Goal: Task Accomplishment & Management: Use online tool/utility

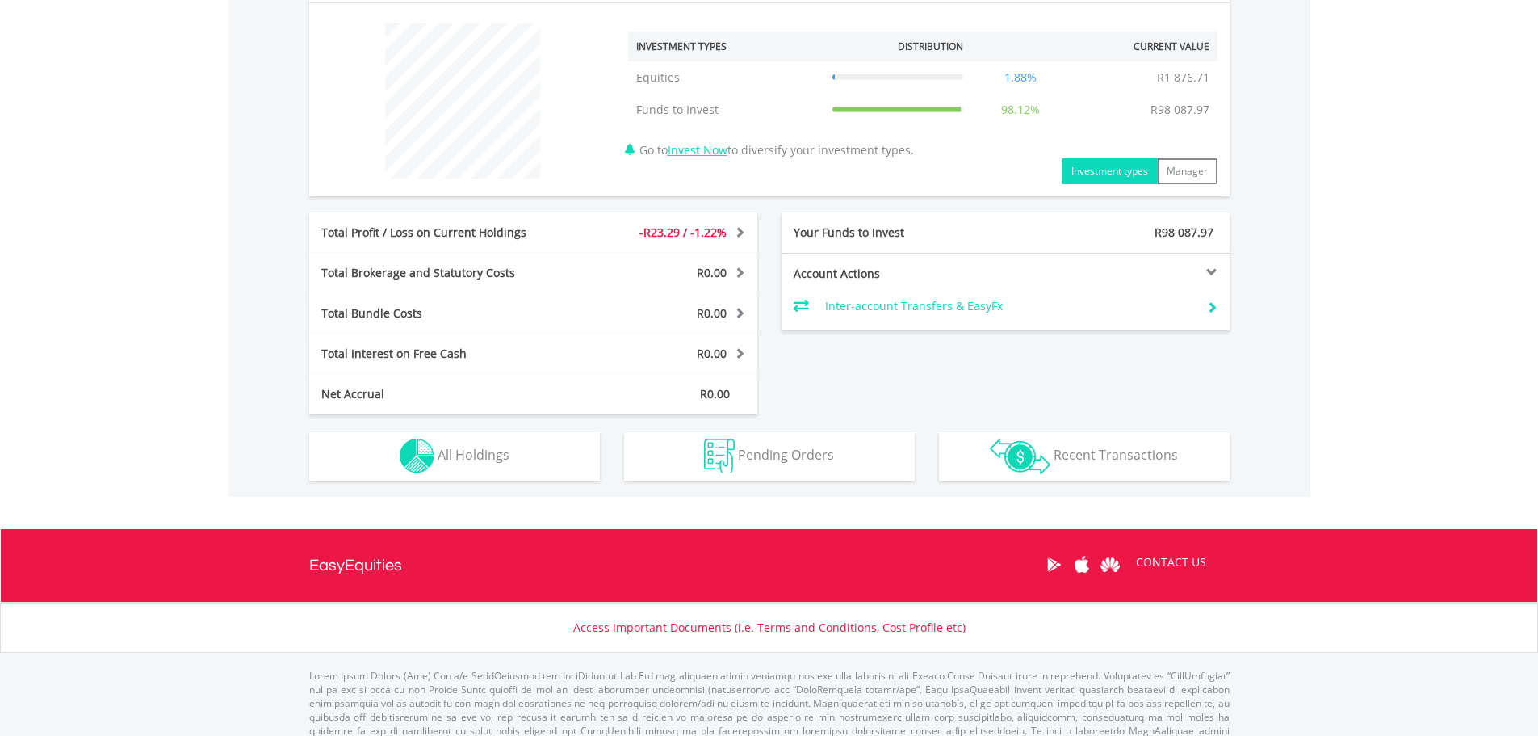
scroll to position [631, 0]
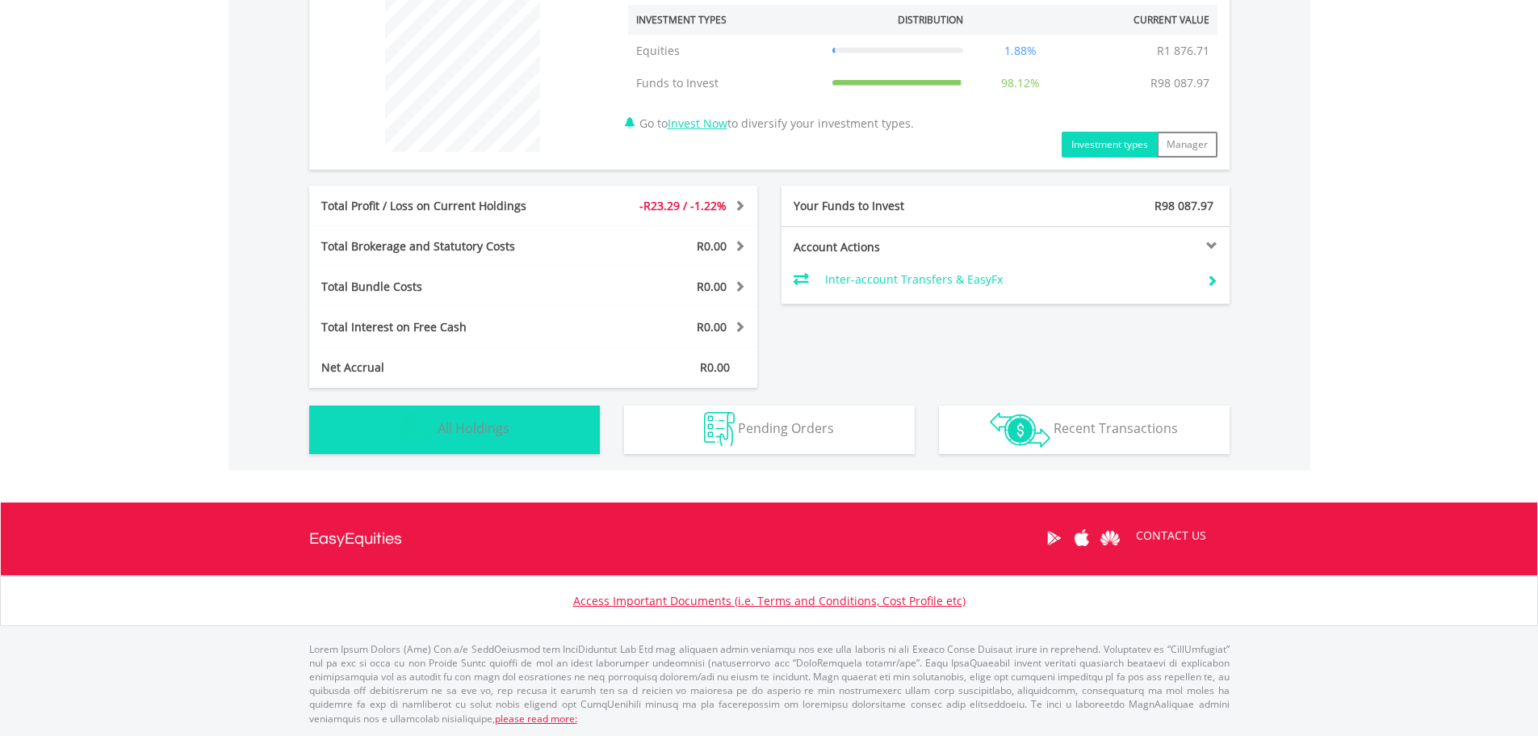
click at [489, 429] on span "All Holdings" at bounding box center [474, 428] width 72 height 18
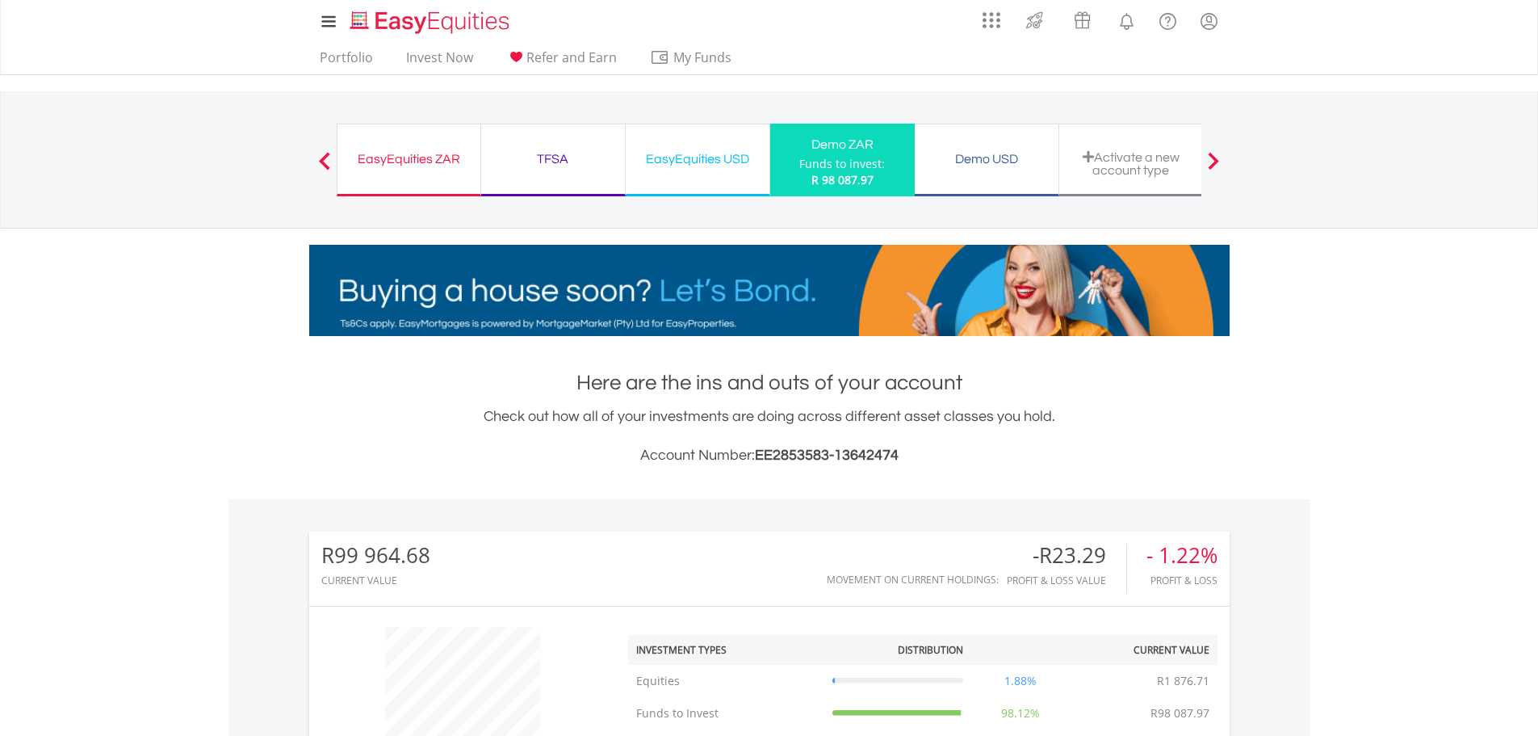
scroll to position [0, 0]
click at [713, 162] on div "EasyEquities USD" at bounding box center [698, 160] width 124 height 23
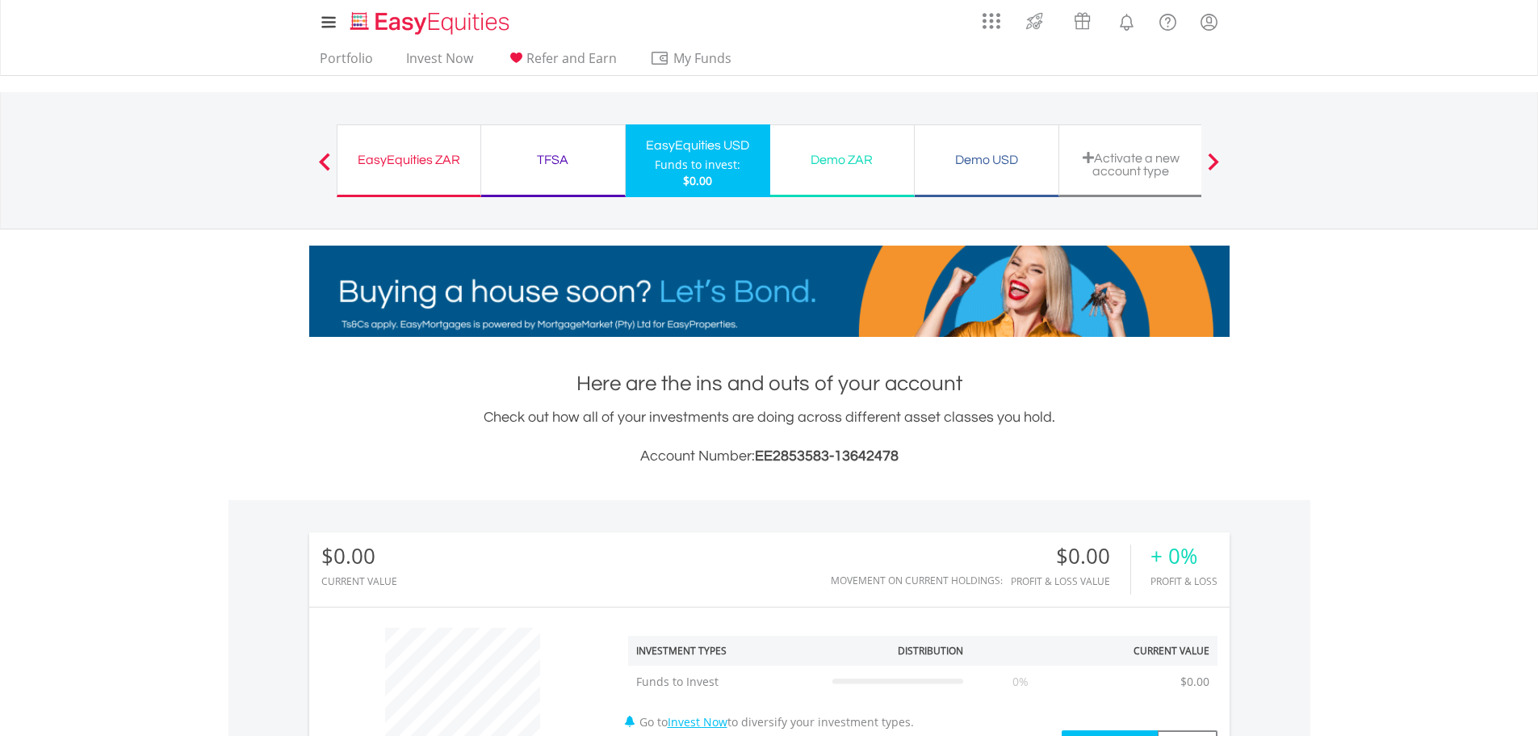
click at [407, 158] on div "EasyEquities ZAR" at bounding box center [409, 160] width 124 height 23
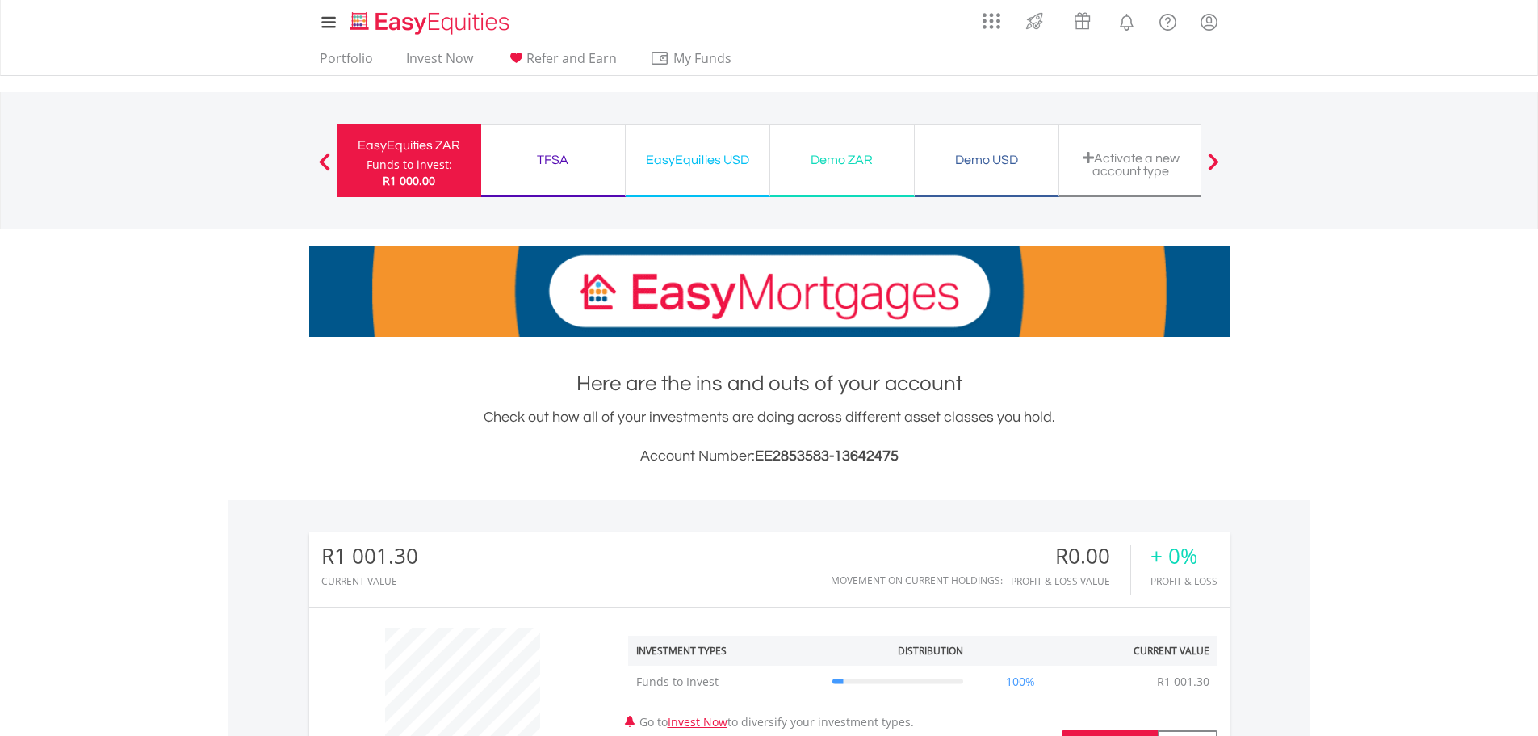
scroll to position [155, 307]
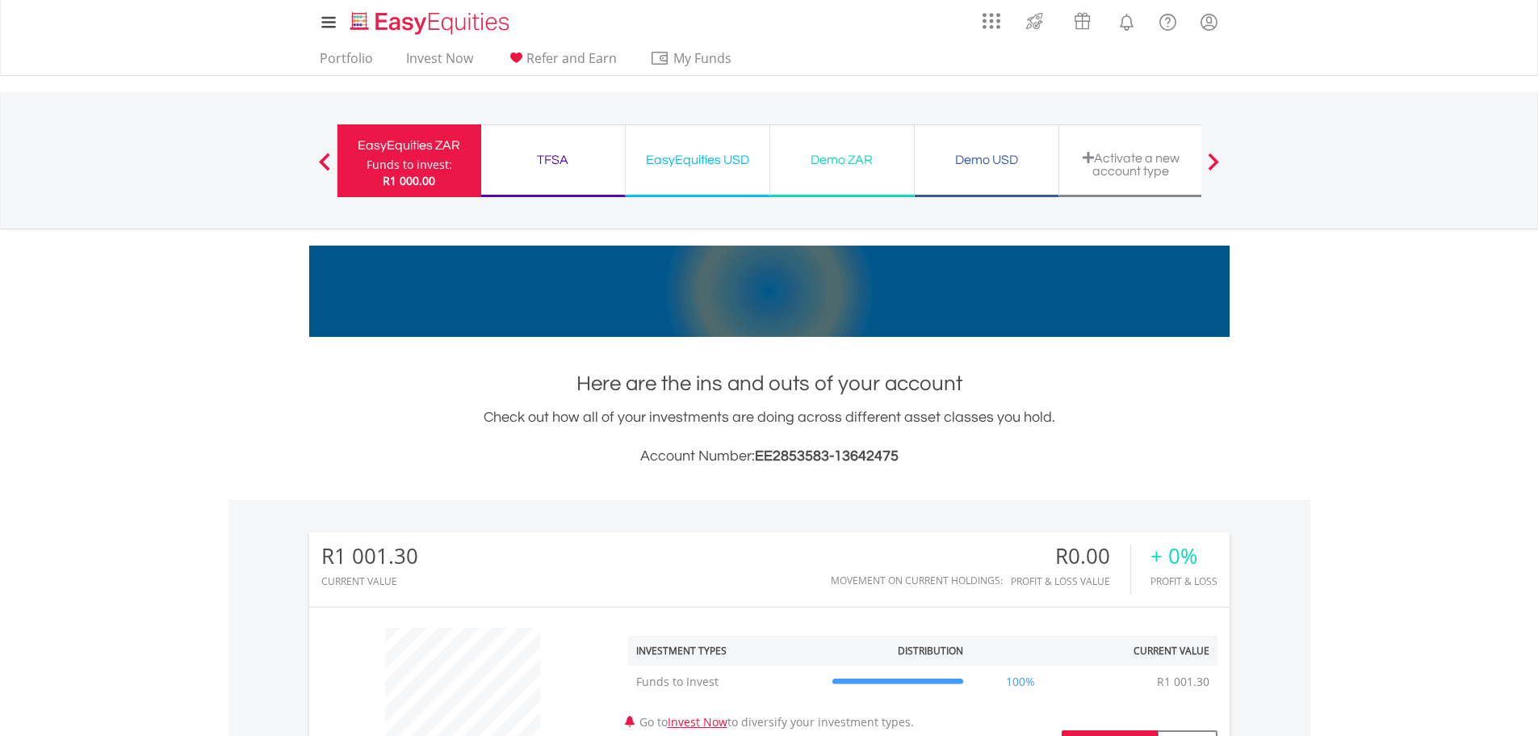
click at [828, 162] on div "Demo ZAR" at bounding box center [842, 160] width 124 height 23
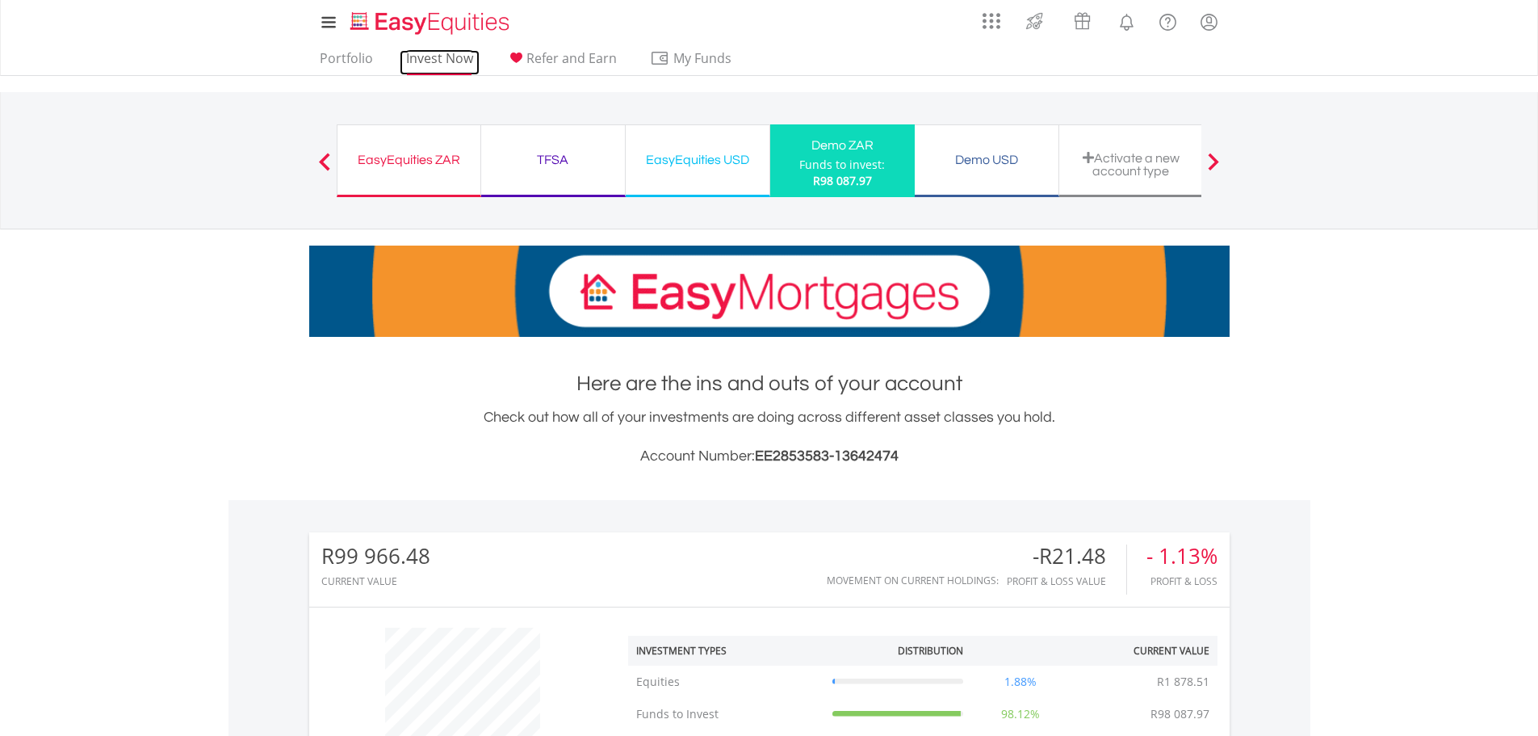
click at [433, 59] on link "Invest Now" at bounding box center [440, 62] width 80 height 25
